Goal: Find specific page/section: Find specific page/section

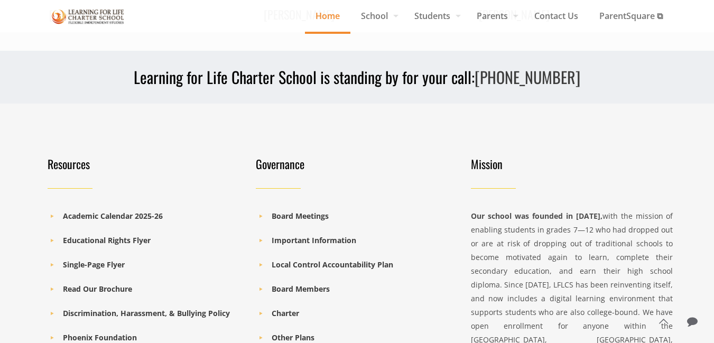
scroll to position [1605, 0]
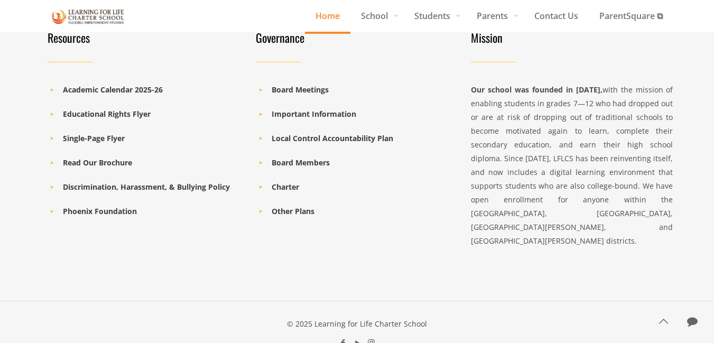
click at [328, 317] on div "© 2025 Learning for Life Charter School" at bounding box center [357, 324] width 632 height 14
click at [418, 317] on div "© 2025 Learning for Life Charter School" at bounding box center [357, 324] width 632 height 14
copy div "Learning for Life Charter School"
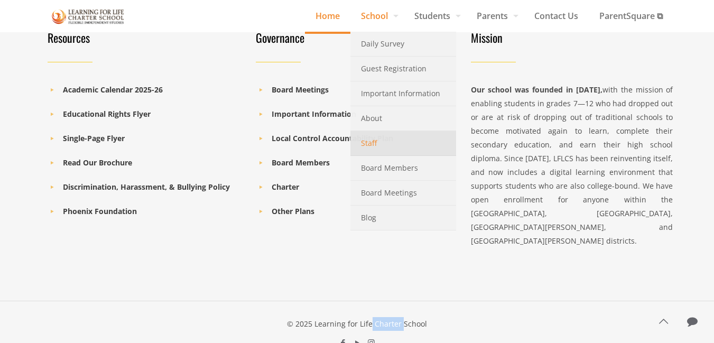
click at [379, 147] on link "Staff" at bounding box center [403, 143] width 106 height 25
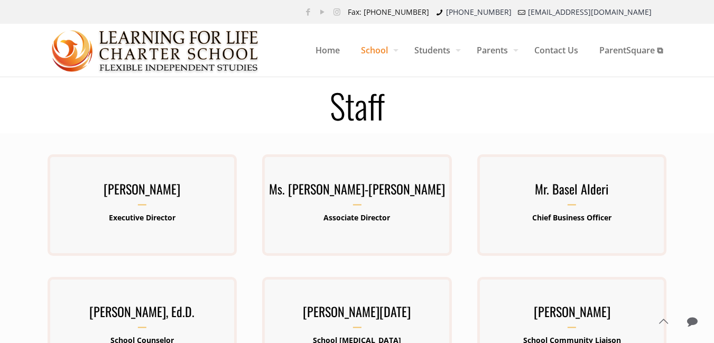
click at [368, 116] on h1 "Staff" at bounding box center [357, 105] width 645 height 34
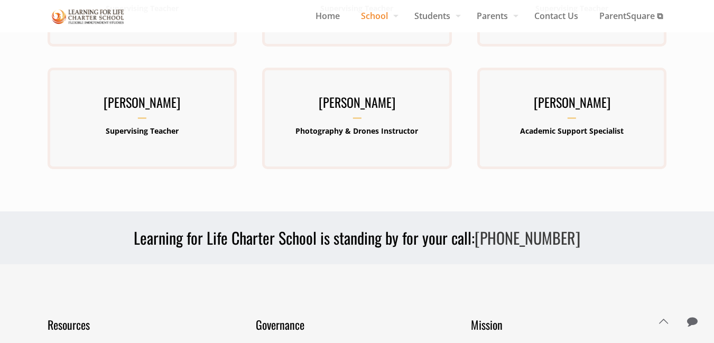
scroll to position [505, 0]
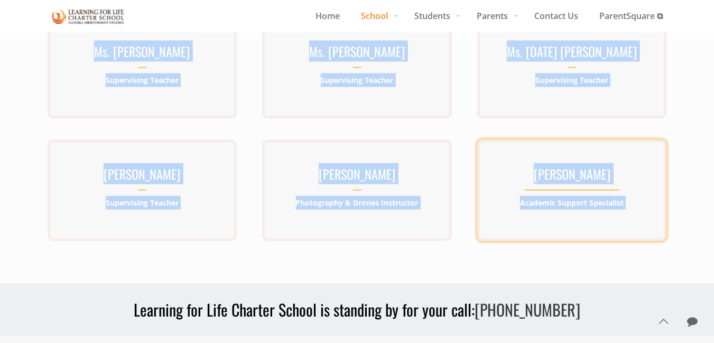
click at [638, 208] on p "Academic Support Specialist" at bounding box center [571, 203] width 189 height 14
copy div "Staff [PERSON_NAME] Executive Director [PERSON_NAME] has been involved in publi…"
